Goal: Information Seeking & Learning: Learn about a topic

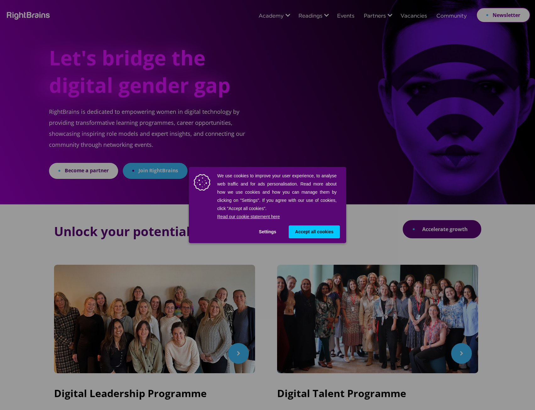
click at [313, 231] on span "Accept all cookies" at bounding box center [314, 231] width 38 height 7
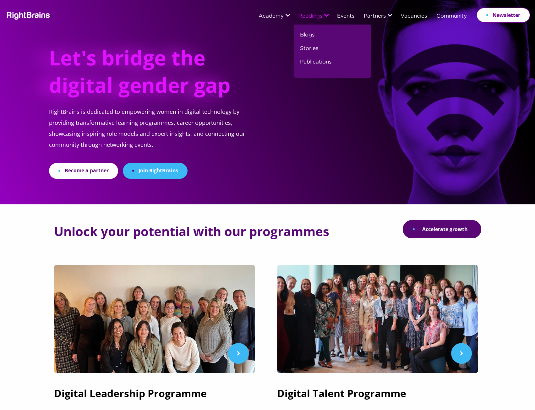
click at [307, 34] on link "Blogs" at bounding box center [307, 38] width 14 height 14
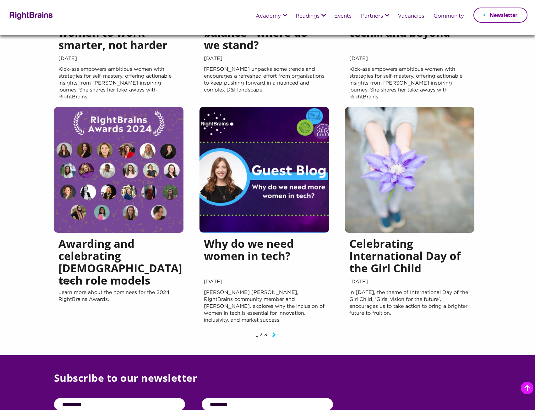
scroll to position [503, 0]
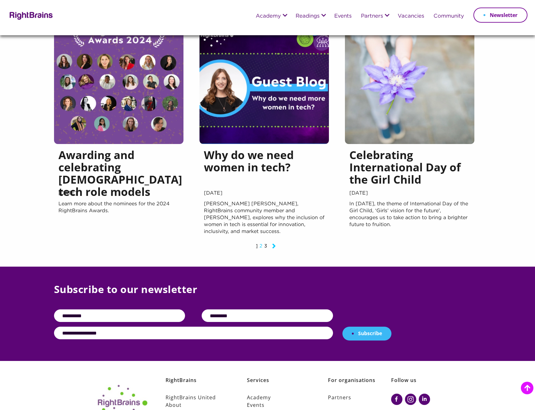
click at [261, 246] on link "2" at bounding box center [261, 246] width 3 height 4
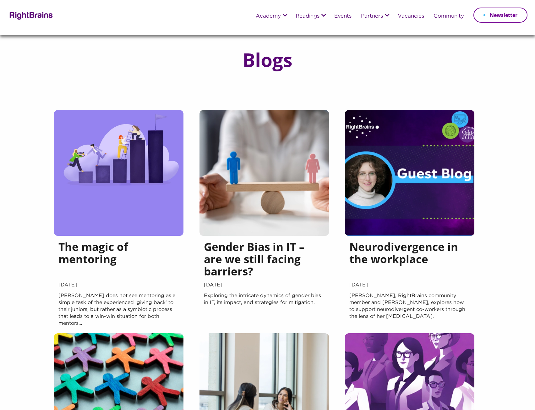
click at [28, 12] on img at bounding box center [31, 15] width 46 height 9
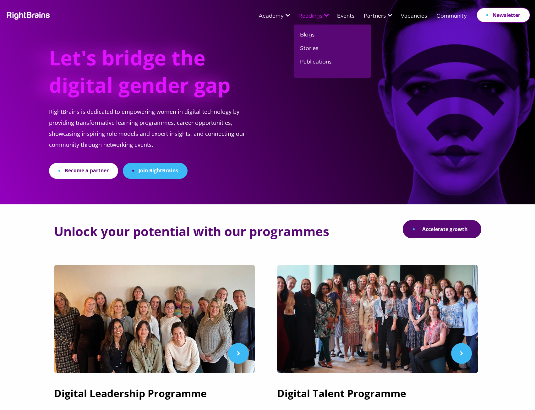
click at [305, 33] on link "Blogs" at bounding box center [307, 38] width 14 height 14
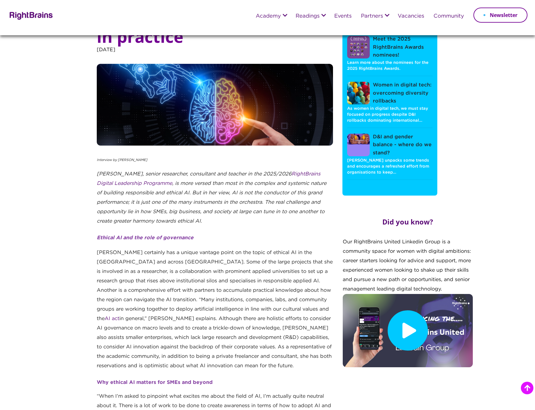
scroll to position [723, 0]
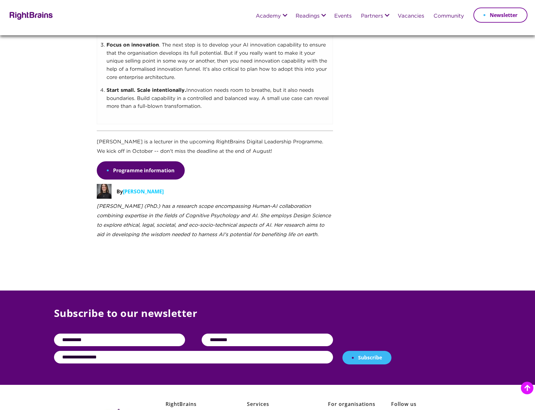
click at [134, 191] on span "[PERSON_NAME]" at bounding box center [143, 191] width 41 height 7
click at [184, 187] on div "By [PERSON_NAME]" at bounding box center [215, 193] width 236 height 18
drag, startPoint x: 166, startPoint y: 188, endPoint x: 144, endPoint y: 191, distance: 21.8
click at [148, 191] on div "By [PERSON_NAME]" at bounding box center [215, 193] width 236 height 18
drag, startPoint x: 131, startPoint y: 191, endPoint x: 113, endPoint y: 191, distance: 17.9
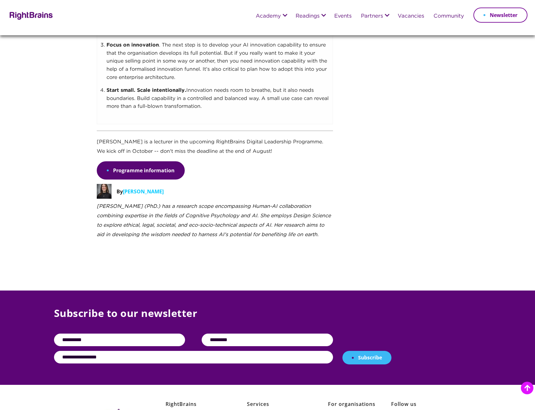
click at [129, 191] on span "[PERSON_NAME]" at bounding box center [143, 191] width 41 height 7
click at [113, 191] on div "By [PERSON_NAME]" at bounding box center [215, 193] width 236 height 18
click at [100, 190] on img at bounding box center [104, 191] width 15 height 15
click at [168, 200] on div "By [PERSON_NAME]" at bounding box center [215, 193] width 236 height 18
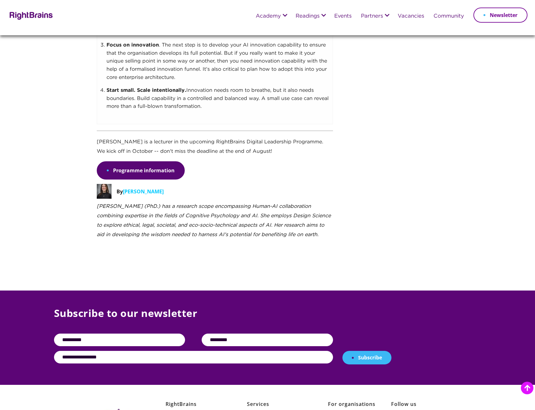
click at [134, 195] on div "By [PERSON_NAME]" at bounding box center [215, 193] width 236 height 18
click at [134, 190] on span "[PERSON_NAME]" at bounding box center [143, 191] width 41 height 7
drag, startPoint x: 176, startPoint y: 189, endPoint x: 100, endPoint y: 197, distance: 76.5
click at [100, 197] on div "By [PERSON_NAME]" at bounding box center [215, 193] width 236 height 18
click at [159, 193] on span "[PERSON_NAME]" at bounding box center [143, 191] width 41 height 7
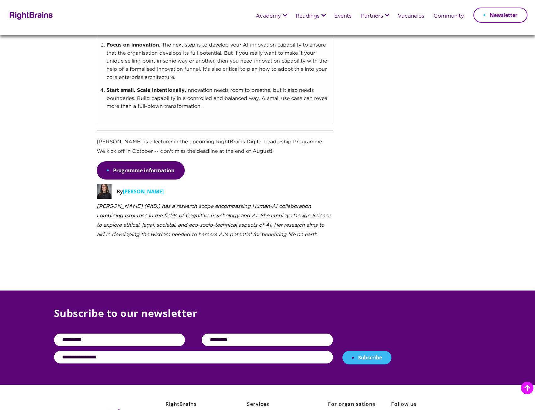
drag, startPoint x: 139, startPoint y: 191, endPoint x: 115, endPoint y: 191, distance: 24.2
click at [139, 191] on span "[PERSON_NAME]" at bounding box center [143, 191] width 41 height 7
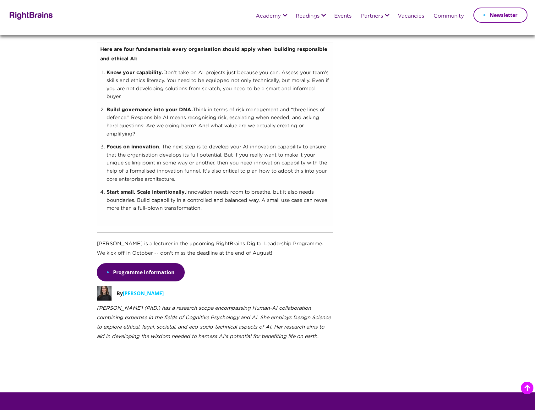
scroll to position [534, 0]
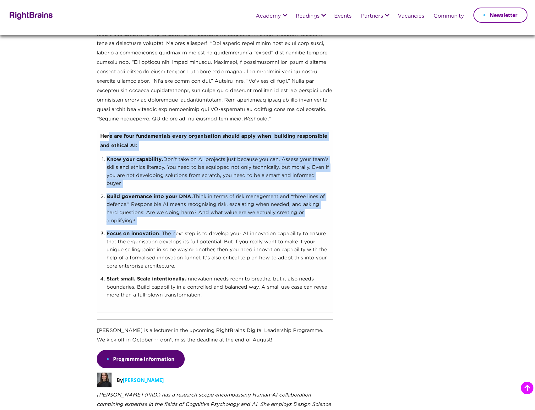
drag, startPoint x: 108, startPoint y: 132, endPoint x: 175, endPoint y: 233, distance: 121.6
click at [175, 233] on td "Here are four fundamentals every organisation should apply when building respon…" at bounding box center [215, 221] width 236 height 184
click at [217, 211] on li "Build governance into your DNA. Think in terms of risk management and “three li…" at bounding box center [218, 211] width 223 height 37
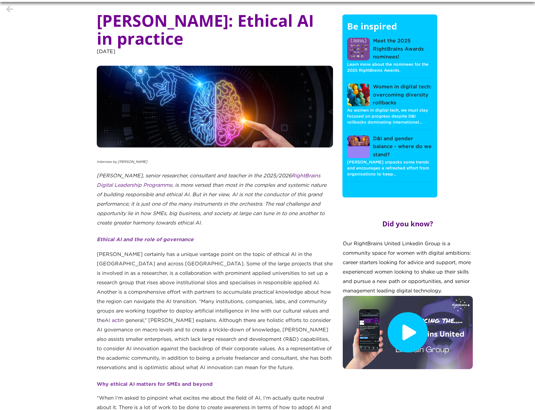
scroll to position [0, 0]
